Goal: Task Accomplishment & Management: Use online tool/utility

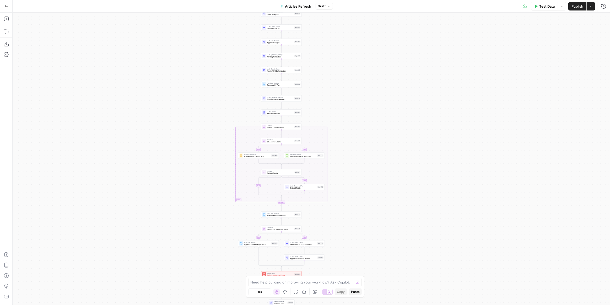
drag, startPoint x: 326, startPoint y: 163, endPoint x: 365, endPoint y: 90, distance: 83.2
click at [365, 90] on div "true false false true false true Workflow Input Settings Inputs Power Agent Ide…" at bounding box center [312, 159] width 598 height 292
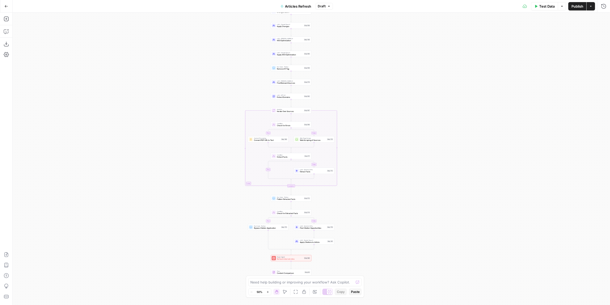
drag, startPoint x: 373, startPoint y: 203, endPoint x: 399, endPoint y: 215, distance: 29.5
click at [399, 215] on div "true false false true false true Workflow Input Settings Inputs Power Agent Ide…" at bounding box center [312, 159] width 598 height 292
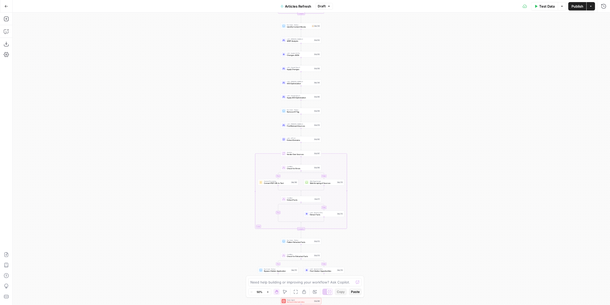
drag, startPoint x: 394, startPoint y: 80, endPoint x: 387, endPoint y: 93, distance: 14.4
click at [387, 93] on div "true false false true false true Workflow Input Settings Inputs Power Agent Ide…" at bounding box center [312, 159] width 598 height 292
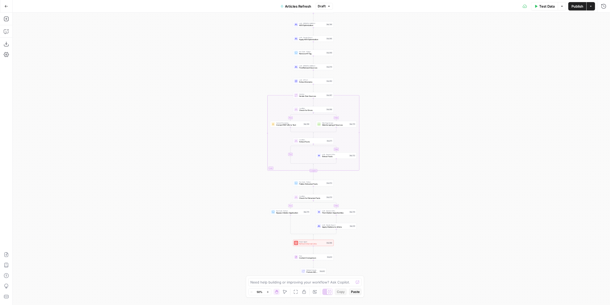
drag, startPoint x: 387, startPoint y: 97, endPoint x: 399, endPoint y: 39, distance: 59.5
click at [399, 39] on div "true false false true false true Workflow Input Settings Inputs Power Agent Ide…" at bounding box center [312, 159] width 598 height 292
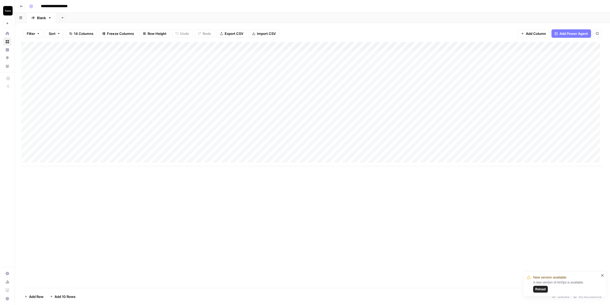
click at [602, 275] on icon "close" at bounding box center [603, 275] width 4 height 4
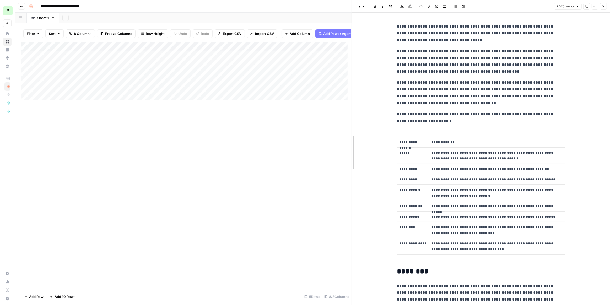
drag, startPoint x: 351, startPoint y: 134, endPoint x: 449, endPoint y: 126, distance: 98.6
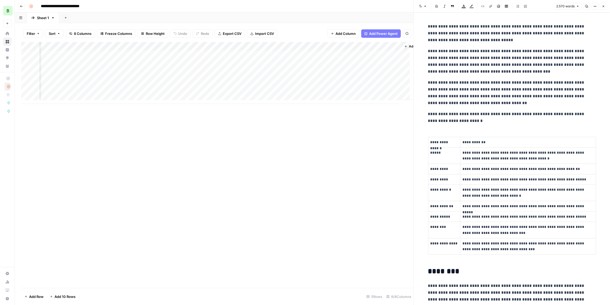
scroll to position [0, 82]
click at [391, 50] on div "Add Column" at bounding box center [399, 71] width 29 height 58
click at [392, 47] on span "Add Column" at bounding box center [401, 46] width 18 height 5
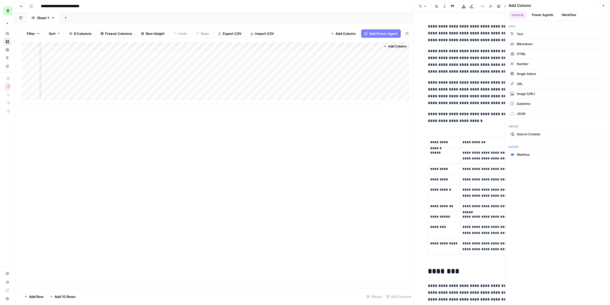
click at [470, 15] on button "Power Agents" at bounding box center [543, 15] width 28 height 8
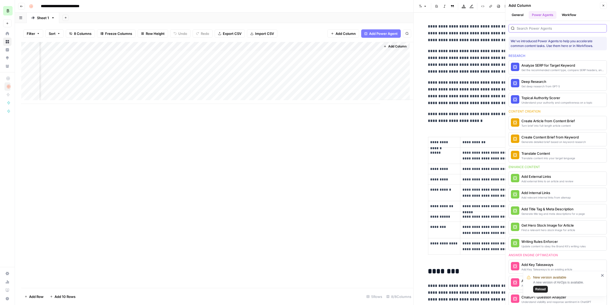
click at [470, 29] on input "search" at bounding box center [561, 28] width 88 height 5
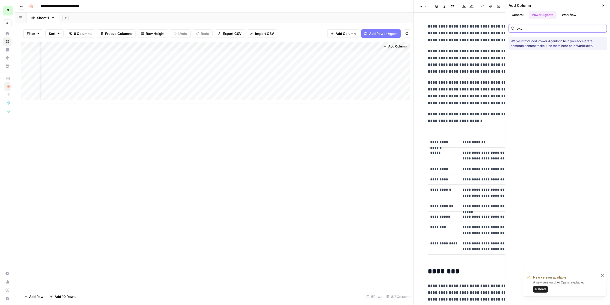
type input "extr"
drag, startPoint x: 603, startPoint y: 274, endPoint x: 598, endPoint y: 229, distance: 45.2
click at [470, 259] on icon "close" at bounding box center [603, 275] width 4 height 4
drag, startPoint x: 550, startPoint y: 28, endPoint x: 503, endPoint y: 31, distance: 47.8
click at [470, 31] on body "**********" at bounding box center [305, 152] width 610 height 305
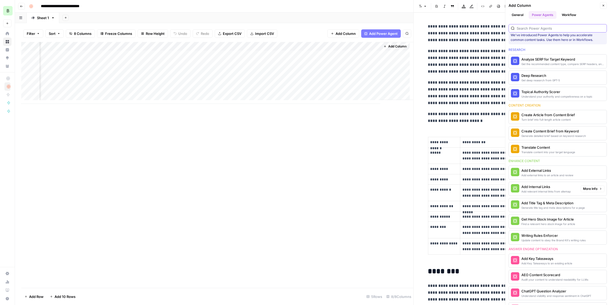
scroll to position [0, 0]
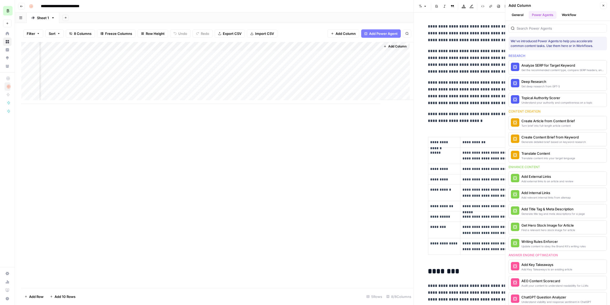
click at [470, 6] on span "Close" at bounding box center [605, 6] width 0 height 0
